Goal: Find specific page/section: Find specific page/section

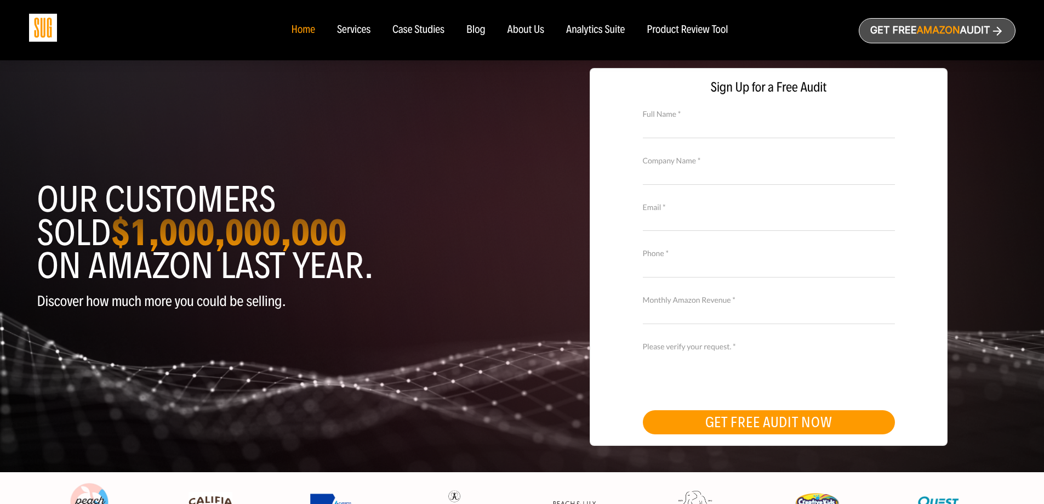
click at [527, 34] on div "About Us" at bounding box center [525, 30] width 37 height 12
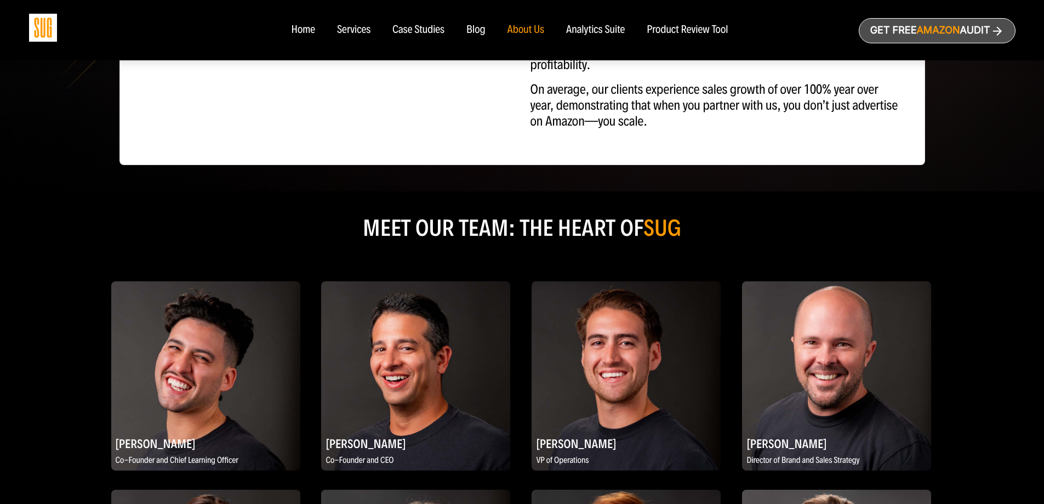
scroll to position [493, 0]
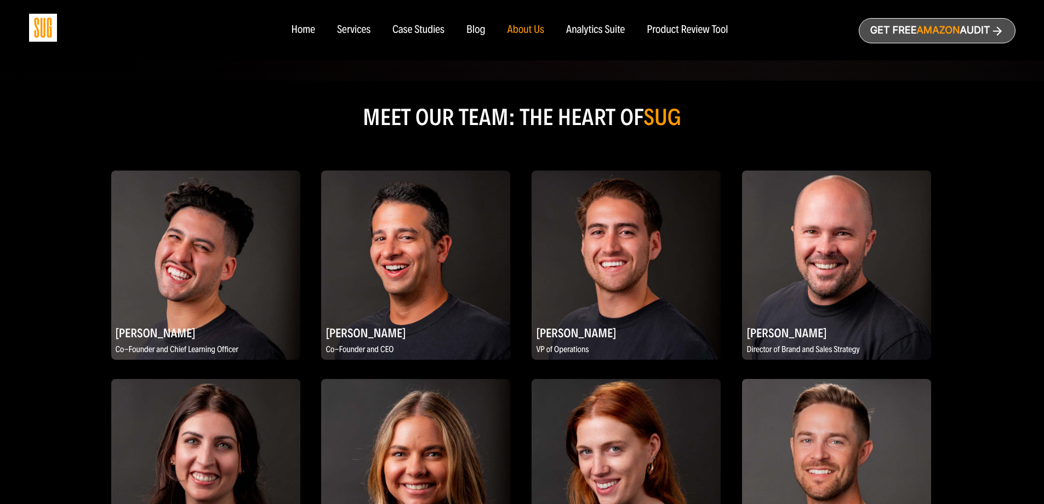
click at [564, 332] on h2 "[PERSON_NAME]" at bounding box center [625, 332] width 189 height 21
drag, startPoint x: 671, startPoint y: 248, endPoint x: 680, endPoint y: 259, distance: 14.8
click at [671, 247] on img at bounding box center [625, 264] width 189 height 189
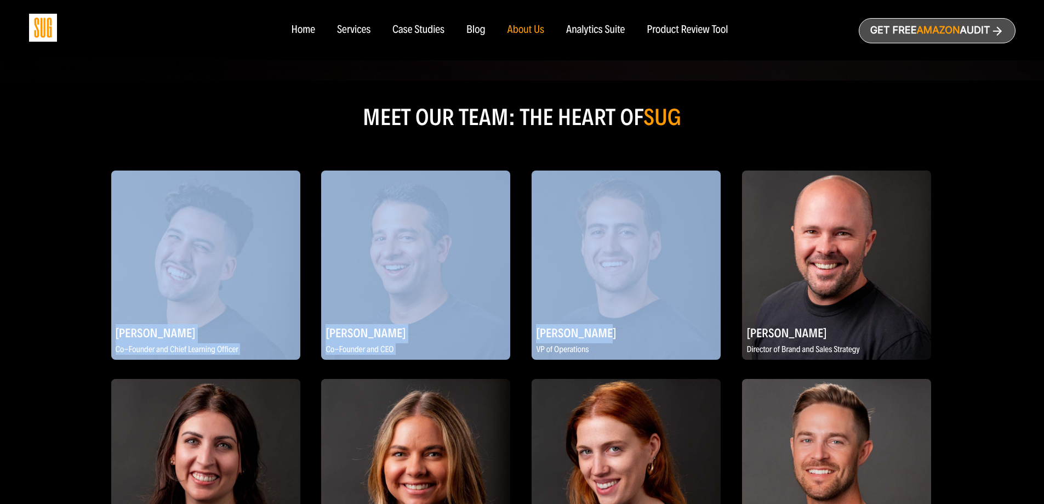
drag, startPoint x: 530, startPoint y: 330, endPoint x: 614, endPoint y: 329, distance: 84.4
click at [631, 301] on img at bounding box center [625, 264] width 189 height 189
click at [611, 329] on h2 "[PERSON_NAME]" at bounding box center [625, 332] width 189 height 21
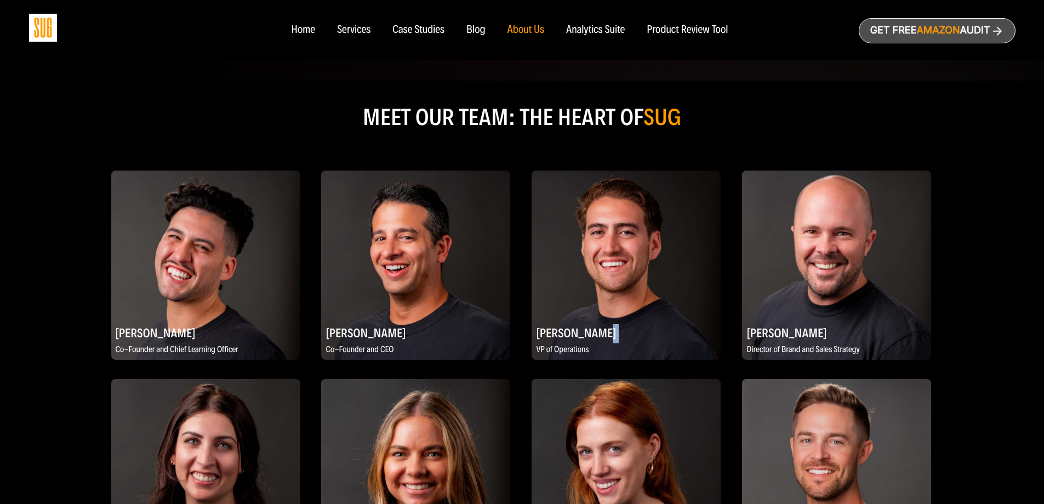
click at [611, 329] on h2 "[PERSON_NAME]" at bounding box center [625, 332] width 189 height 21
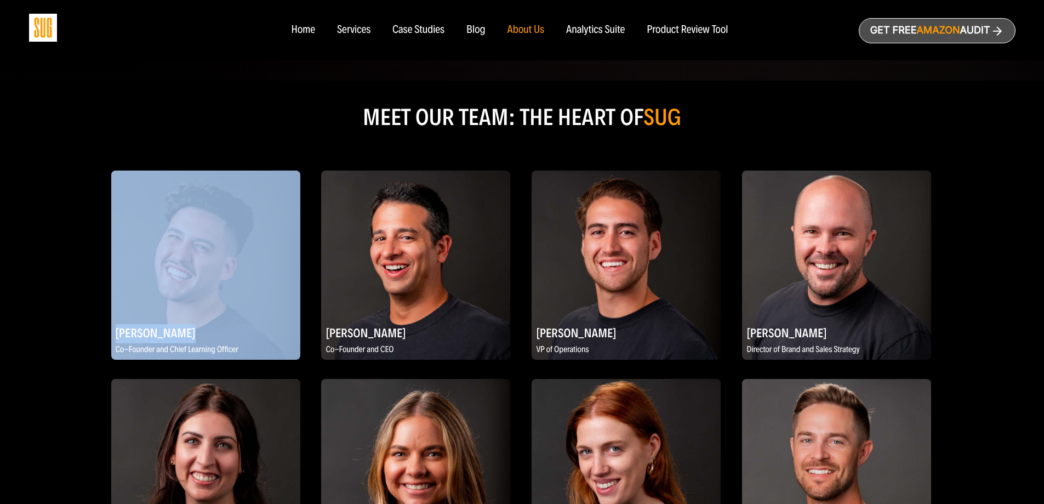
drag, startPoint x: 109, startPoint y: 333, endPoint x: 192, endPoint y: 327, distance: 83.5
click at [175, 330] on h2 "[PERSON_NAME]" at bounding box center [205, 332] width 189 height 21
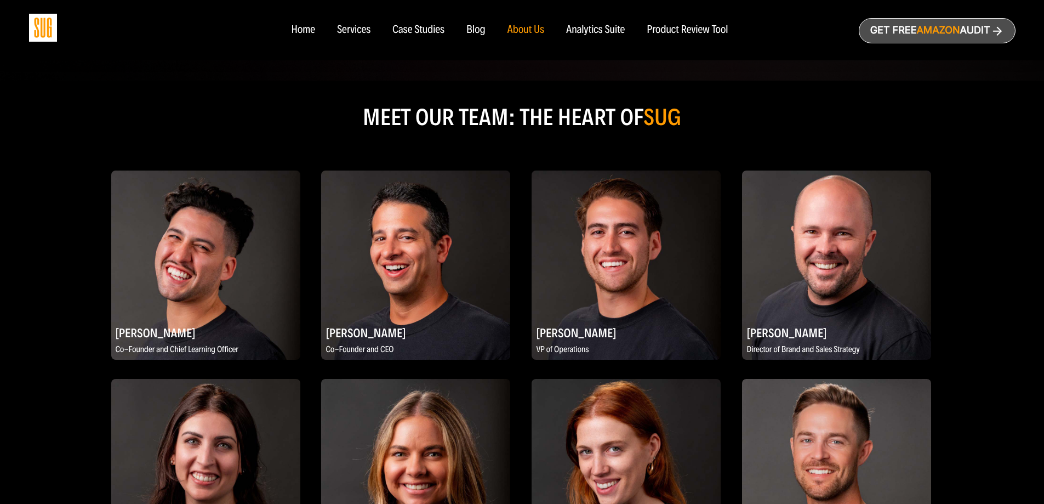
click at [175, 330] on h2 "[PERSON_NAME]" at bounding box center [205, 332] width 189 height 21
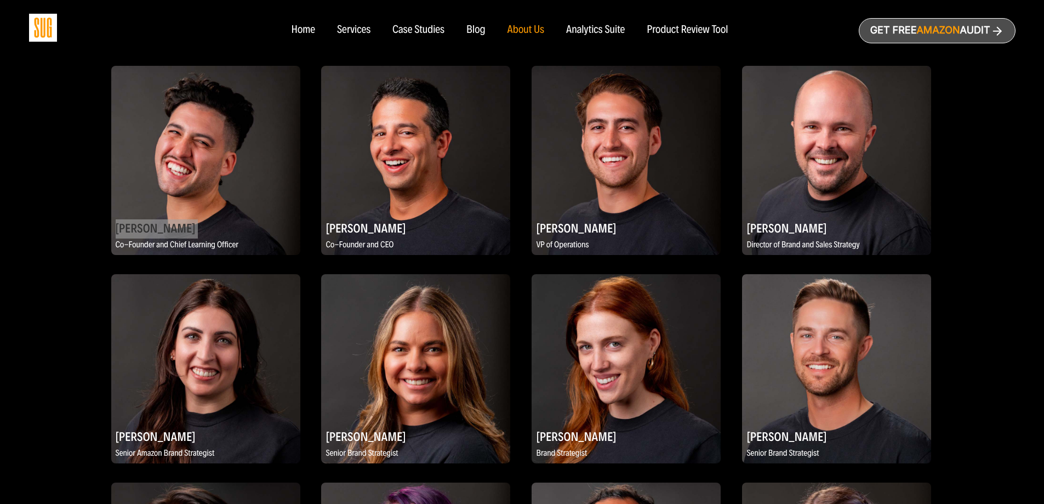
scroll to position [603, 0]
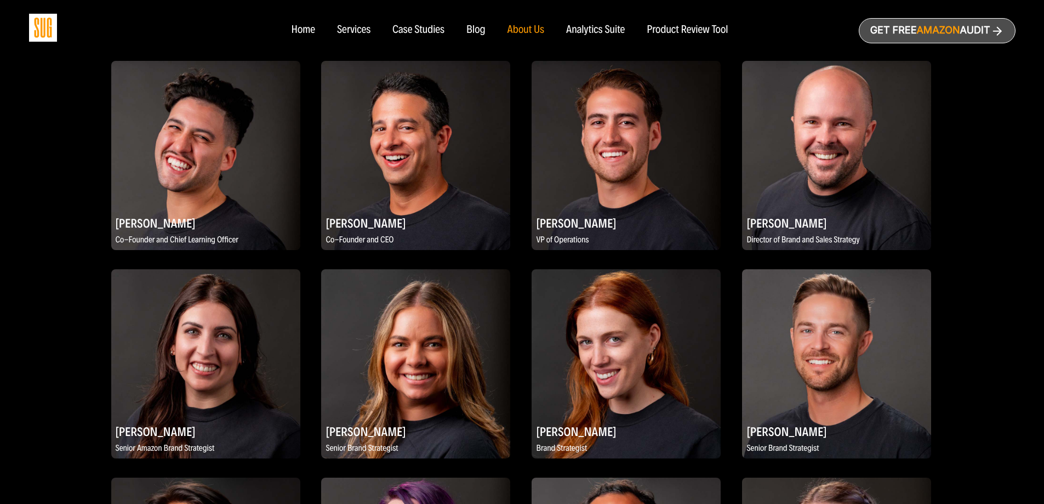
click at [351, 214] on h2 "[PERSON_NAME]" at bounding box center [415, 222] width 189 height 21
copy div "[PERSON_NAME]"
